Goal: Information Seeking & Learning: Learn about a topic

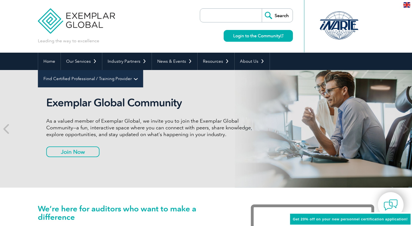
click at [143, 70] on link "Find Certified Professional / Training Provider" at bounding box center [90, 78] width 105 height 17
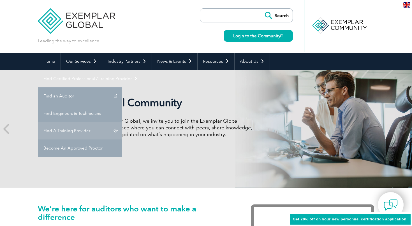
click at [122, 122] on link "Find A Training Provider" at bounding box center [80, 130] width 84 height 17
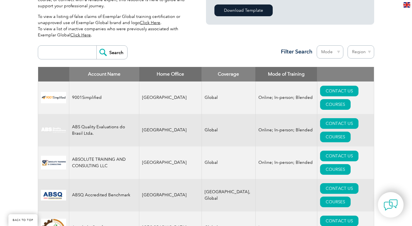
scroll to position [179, 0]
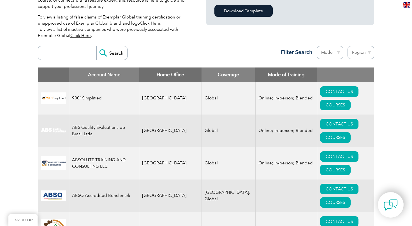
click at [91, 56] on input "search" at bounding box center [69, 52] width 56 height 13
type input "itc"
click at [96, 46] on input "Search" at bounding box center [111, 52] width 31 height 13
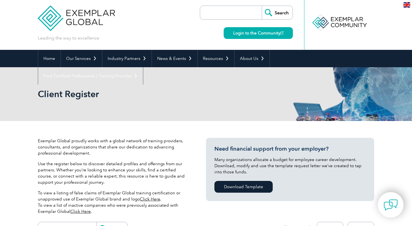
scroll to position [0, 0]
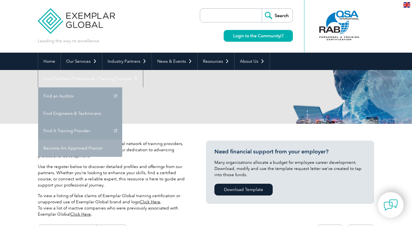
click at [122, 140] on link "Become An Approved Proctor" at bounding box center [80, 148] width 84 height 17
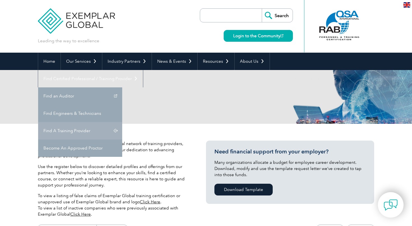
click at [122, 122] on link "Find A Training Provider" at bounding box center [80, 130] width 84 height 17
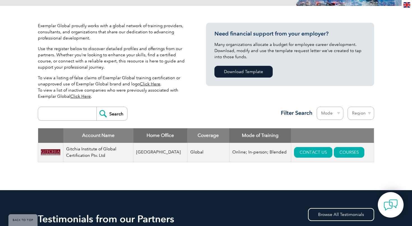
scroll to position [110, 0]
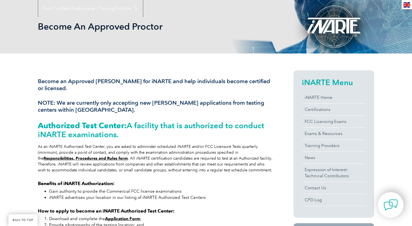
scroll to position [56, 0]
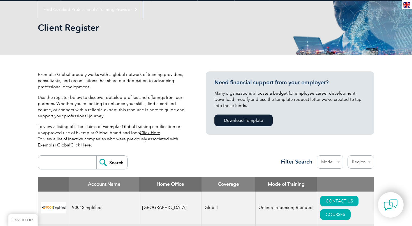
scroll to position [52, 0]
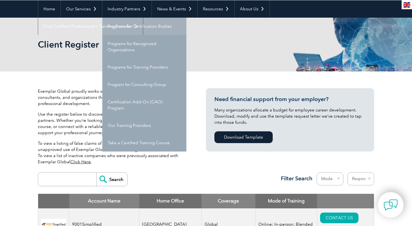
click at [145, 26] on link "Programs for Certification Bodies" at bounding box center [144, 26] width 84 height 17
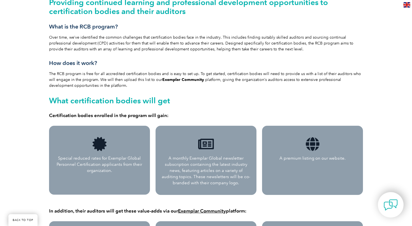
scroll to position [162, 0]
click at [98, 146] on icon at bounding box center [100, 144] width 14 height 14
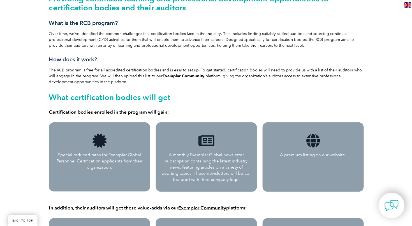
scroll to position [147, 0]
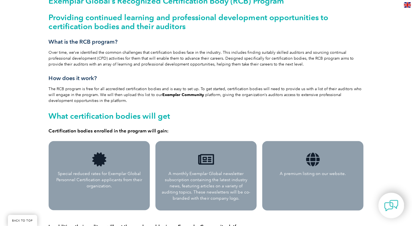
click at [86, 57] on div "Exemplar Global’s Recognized Certification Body (RCB) Program Providing continu…" at bounding box center [206, 65] width 314 height 137
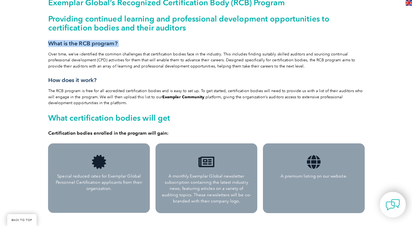
scroll to position [146, 0]
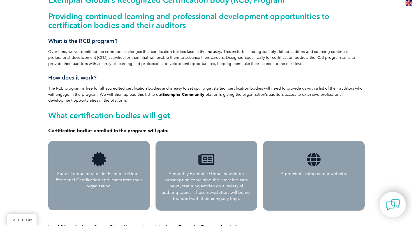
click at [112, 97] on div "Exemplar Global’s Recognized Certification Body (RCB) Program Providing continu…" at bounding box center [206, 66] width 314 height 137
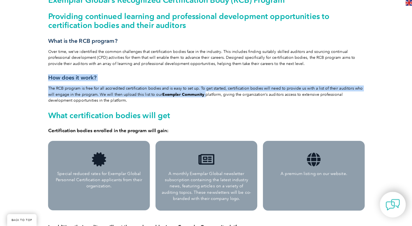
click at [112, 97] on div "Exemplar Global’s Recognized Certification Body (RCB) Program Providing continu…" at bounding box center [206, 66] width 314 height 137
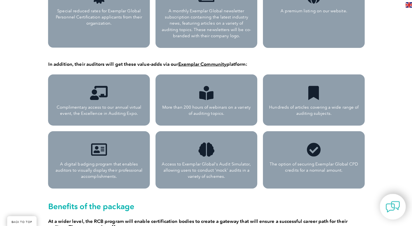
scroll to position [0, 0]
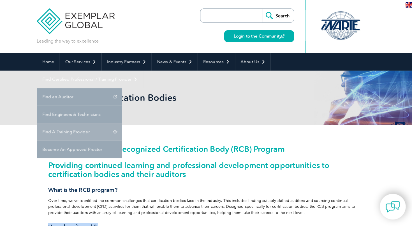
click at [122, 122] on link "Find A Training Provider" at bounding box center [80, 130] width 84 height 17
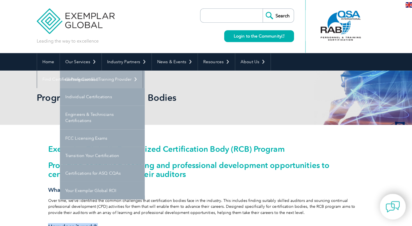
click at [105, 83] on link "Getting Certified" at bounding box center [103, 78] width 84 height 17
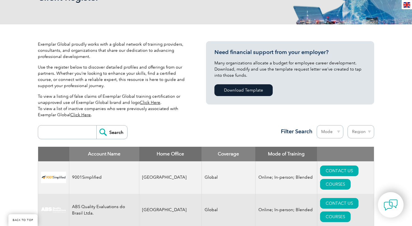
scroll to position [74, 0]
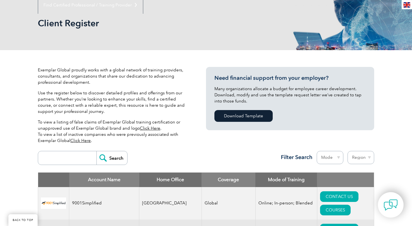
click at [151, 129] on link "Click Here" at bounding box center [150, 128] width 20 height 5
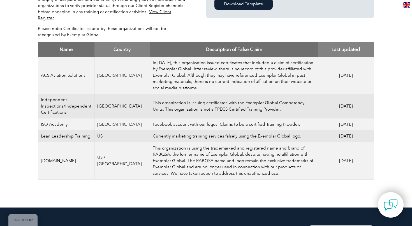
scroll to position [193, 0]
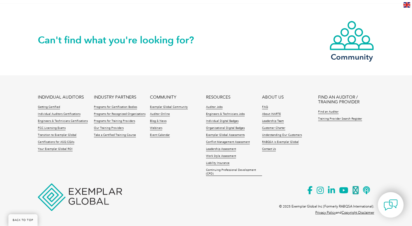
scroll to position [754, 0]
